Goal: Task Accomplishment & Management: Use online tool/utility

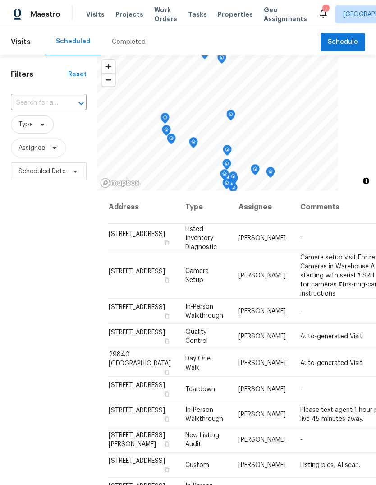
click at [139, 36] on div "Completed" at bounding box center [128, 41] width 55 height 27
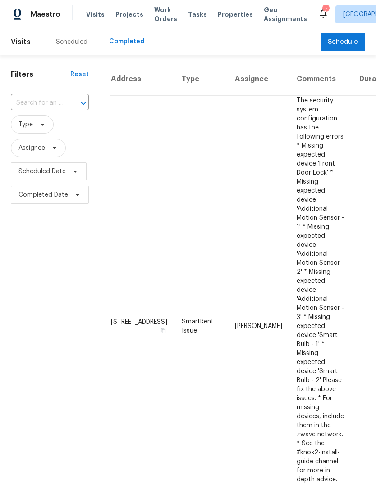
click at [230, 13] on span "Properties" at bounding box center [235, 14] width 35 height 9
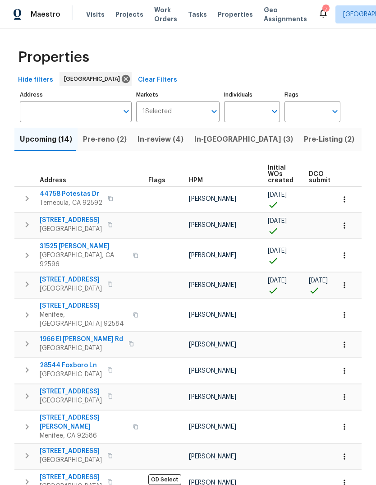
click at [192, 15] on span "Tasks" at bounding box center [197, 14] width 19 height 6
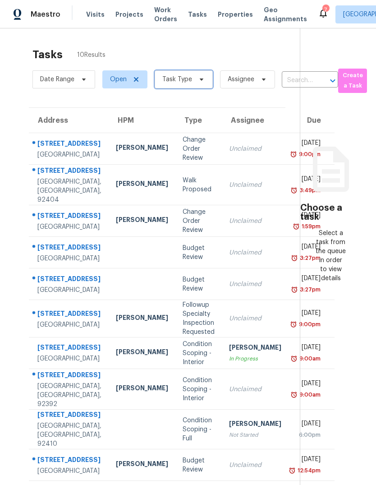
click at [198, 76] on icon at bounding box center [201, 79] width 7 height 7
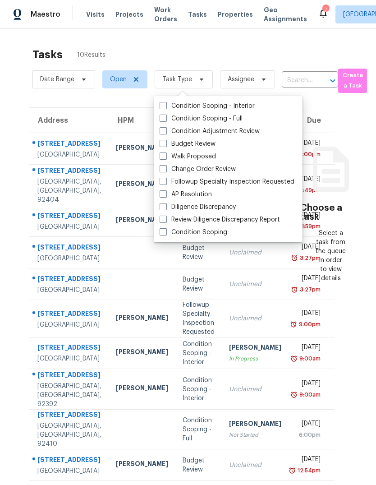
click at [199, 139] on label "Budget Review" at bounding box center [188, 143] width 56 height 9
click at [166, 139] on input "Budget Review" at bounding box center [163, 142] width 6 height 6
checkbox input "true"
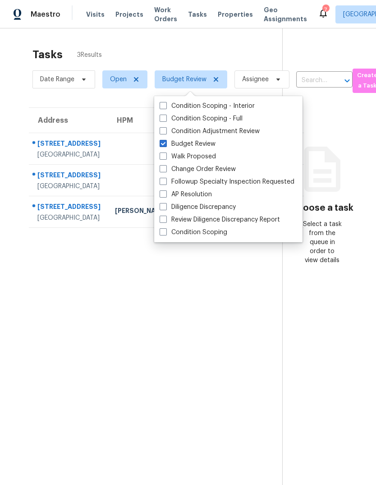
click at [77, 303] on section "Tasks 3 Results Date Range Open Budget Review Assignee ​ Create a Task Address …" at bounding box center [148, 278] width 268 height 471
